Goal: Transaction & Acquisition: Subscribe to service/newsletter

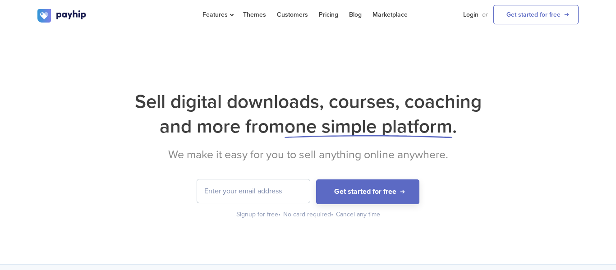
type input "[EMAIL_ADDRESS][DOMAIN_NAME]"
click at [297, 195] on input "[EMAIL_ADDRESS][DOMAIN_NAME]" at bounding box center [253, 190] width 113 height 23
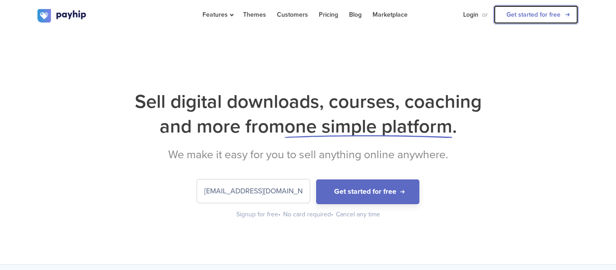
click at [545, 13] on link "Get started for free" at bounding box center [535, 14] width 85 height 19
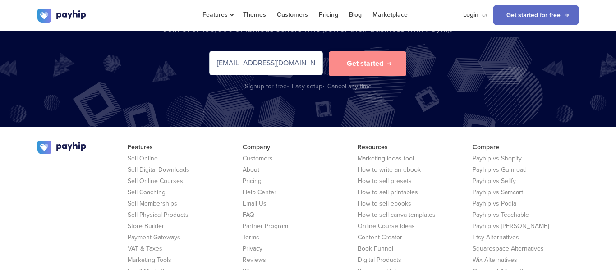
scroll to position [1887, 0]
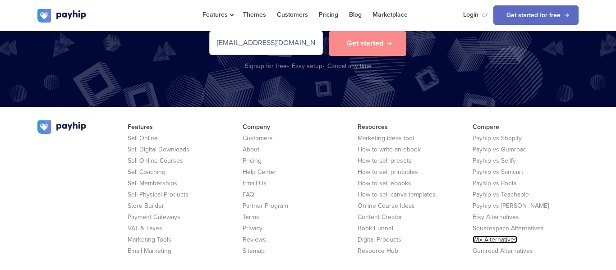
click at [507, 236] on link "Wix Alternatives" at bounding box center [494, 240] width 45 height 8
click at [466, 17] on link "Login" at bounding box center [470, 14] width 15 height 29
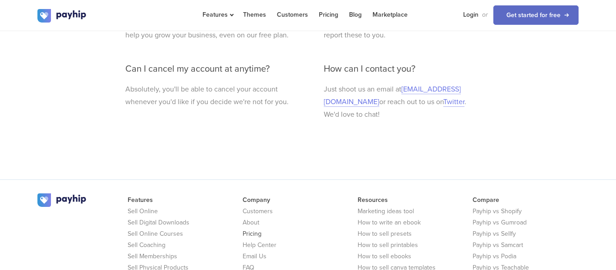
scroll to position [651, 0]
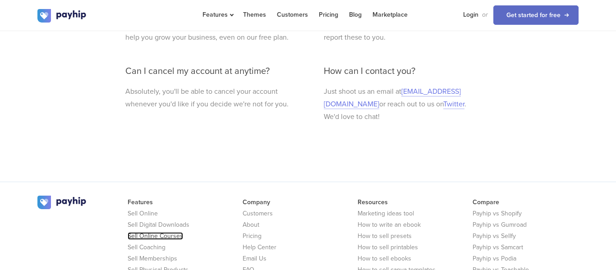
click at [152, 232] on link "Sell Online Courses" at bounding box center [155, 236] width 55 height 8
